Goal: Navigation & Orientation: Find specific page/section

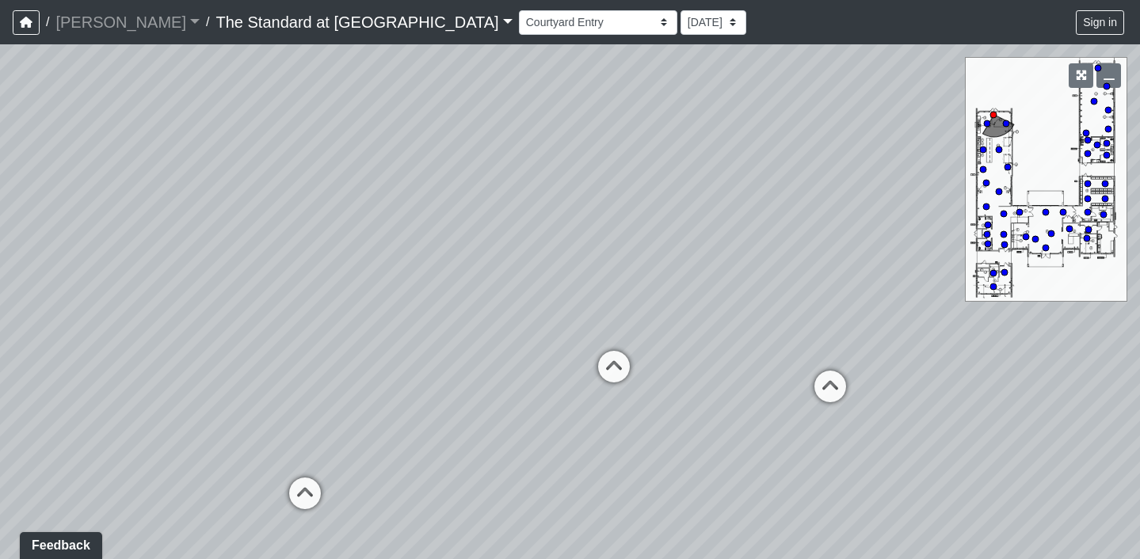
drag, startPoint x: 656, startPoint y: 303, endPoint x: 949, endPoint y: 282, distance: 293.8
click at [946, 283] on div "Loading... Fireplace Loading... Pool Table Loading... Pool Courtyard - Clubroom…" at bounding box center [570, 301] width 1140 height 515
drag, startPoint x: 672, startPoint y: 261, endPoint x: 975, endPoint y: 259, distance: 303.3
click at [975, 259] on div "Loading... Fireplace Loading... Pool Table Loading... Pool Courtyard - Clubroom…" at bounding box center [570, 301] width 1140 height 515
drag, startPoint x: 681, startPoint y: 290, endPoint x: 267, endPoint y: 291, distance: 414.2
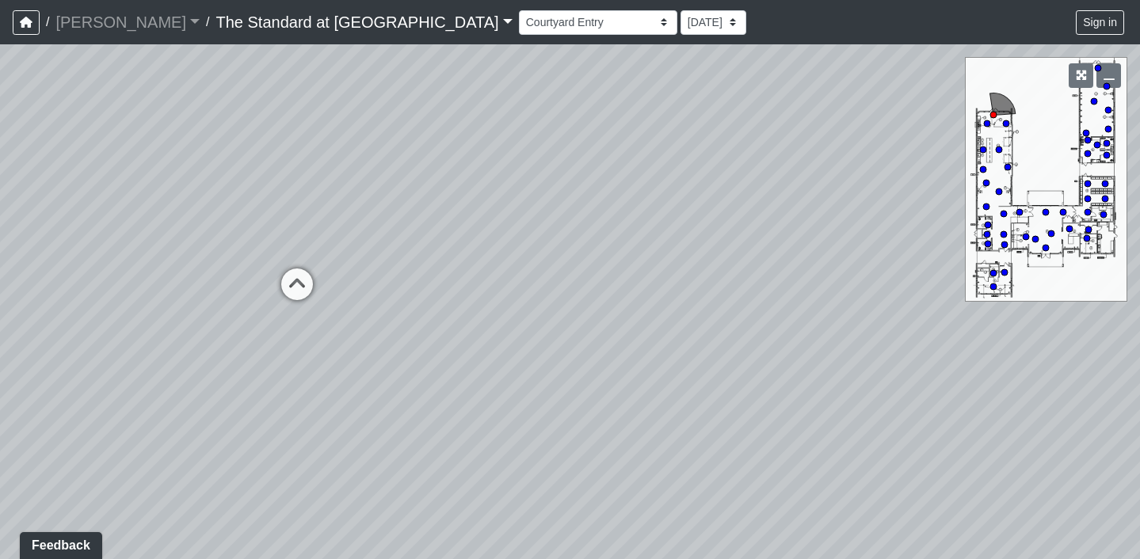
click at [267, 291] on div "Loading... Fireplace Loading... Pool Table Loading... Pool Courtyard - Clubroom…" at bounding box center [570, 301] width 1140 height 515
drag, startPoint x: 636, startPoint y: 299, endPoint x: 231, endPoint y: 299, distance: 404.7
click at [239, 299] on div "Loading... Fireplace Loading... Pool Table Loading... Pool Courtyard - Clubroom…" at bounding box center [570, 301] width 1140 height 515
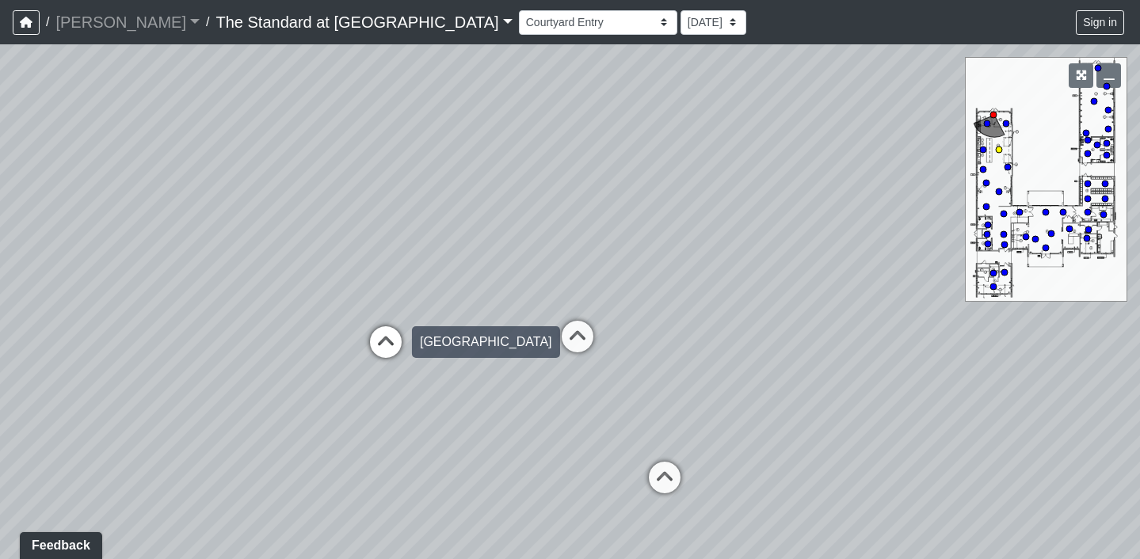
click at [391, 339] on icon at bounding box center [386, 350] width 48 height 48
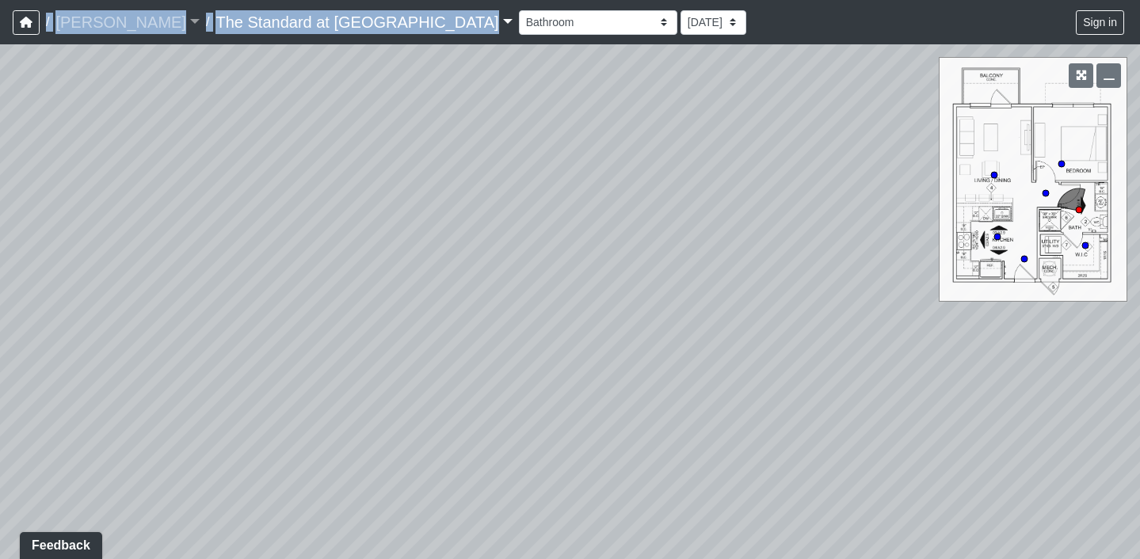
drag, startPoint x: 433, startPoint y: 298, endPoint x: 382, endPoint y: 10, distance: 292.8
click at [382, 6] on div "/ [PERSON_NAME] [PERSON_NAME] Loading... / The Standard at [GEOGRAPHIC_DATA] Th…" at bounding box center [570, 279] width 1140 height 559
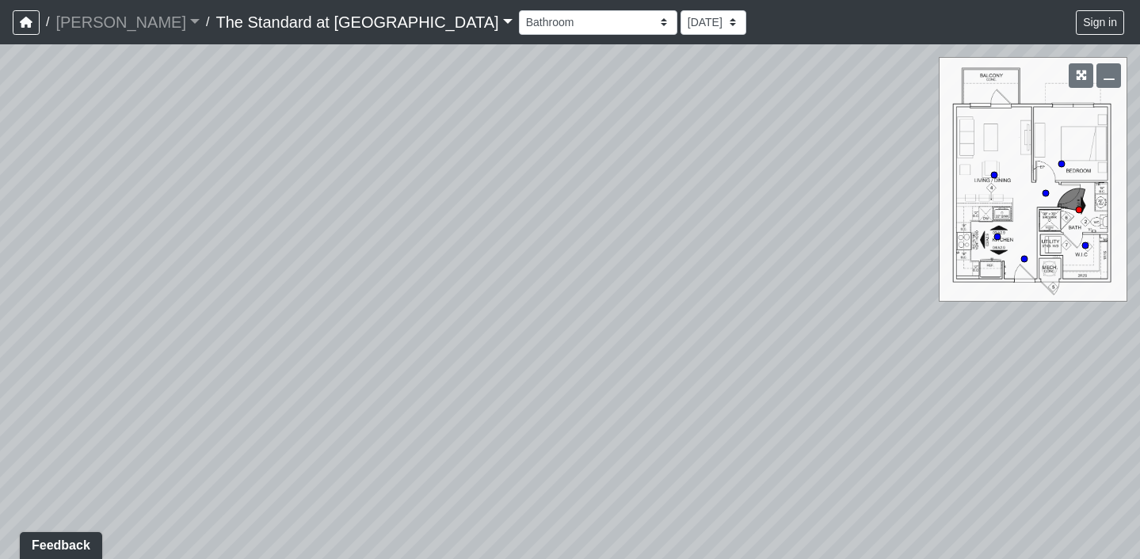
click at [466, 245] on div "Loading... Fireplace Loading... Pool Table Loading... Pool Courtyard - Clubroom…" at bounding box center [570, 301] width 1140 height 515
drag, startPoint x: 766, startPoint y: 241, endPoint x: 448, endPoint y: 219, distance: 318.4
click at [450, 219] on div "Loading... Fireplace Loading... Pool Table Loading... Pool Courtyard - Clubroom…" at bounding box center [570, 301] width 1140 height 515
drag, startPoint x: 659, startPoint y: 272, endPoint x: 374, endPoint y: 178, distance: 300.0
click at [374, 178] on div "Loading... Fireplace Loading... Pool Table Loading... Pool Courtyard - Clubroom…" at bounding box center [570, 301] width 1140 height 515
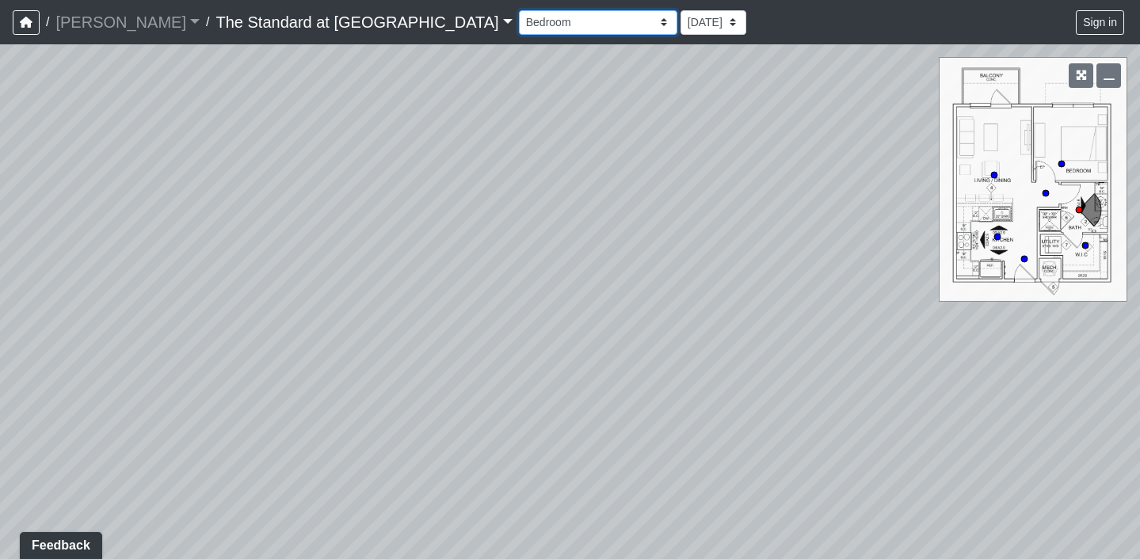
select select "p5jFQYwz5oDL7BEJMiDTmv"
drag, startPoint x: 409, startPoint y: 221, endPoint x: 608, endPoint y: 200, distance: 199.9
click at [608, 200] on div "Loading... Fireplace Loading... Pool Table Loading... Pool Courtyard - Clubroom…" at bounding box center [570, 301] width 1140 height 515
drag, startPoint x: 608, startPoint y: 200, endPoint x: 295, endPoint y: 171, distance: 314.1
click at [295, 171] on div "Loading... Fireplace Loading... Pool Table Loading... Pool Courtyard - Clubroom…" at bounding box center [570, 301] width 1140 height 515
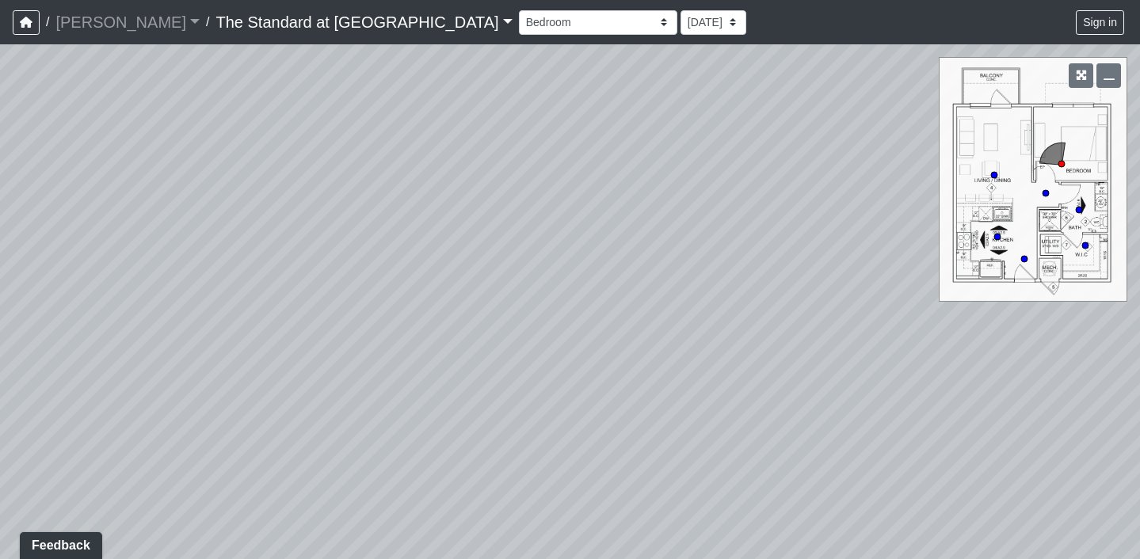
drag, startPoint x: 630, startPoint y: 249, endPoint x: 244, endPoint y: 198, distance: 389.1
click at [260, 198] on div "Loading... Fireplace Loading... Pool Table Loading... Pool Courtyard - Clubroom…" at bounding box center [570, 301] width 1140 height 515
drag, startPoint x: 537, startPoint y: 222, endPoint x: 311, endPoint y: 230, distance: 225.8
click at [312, 233] on div "Loading... Fireplace Loading... Pool Table Loading... Pool Courtyard - Clubroom…" at bounding box center [570, 301] width 1140 height 515
